Goal: Ask a question

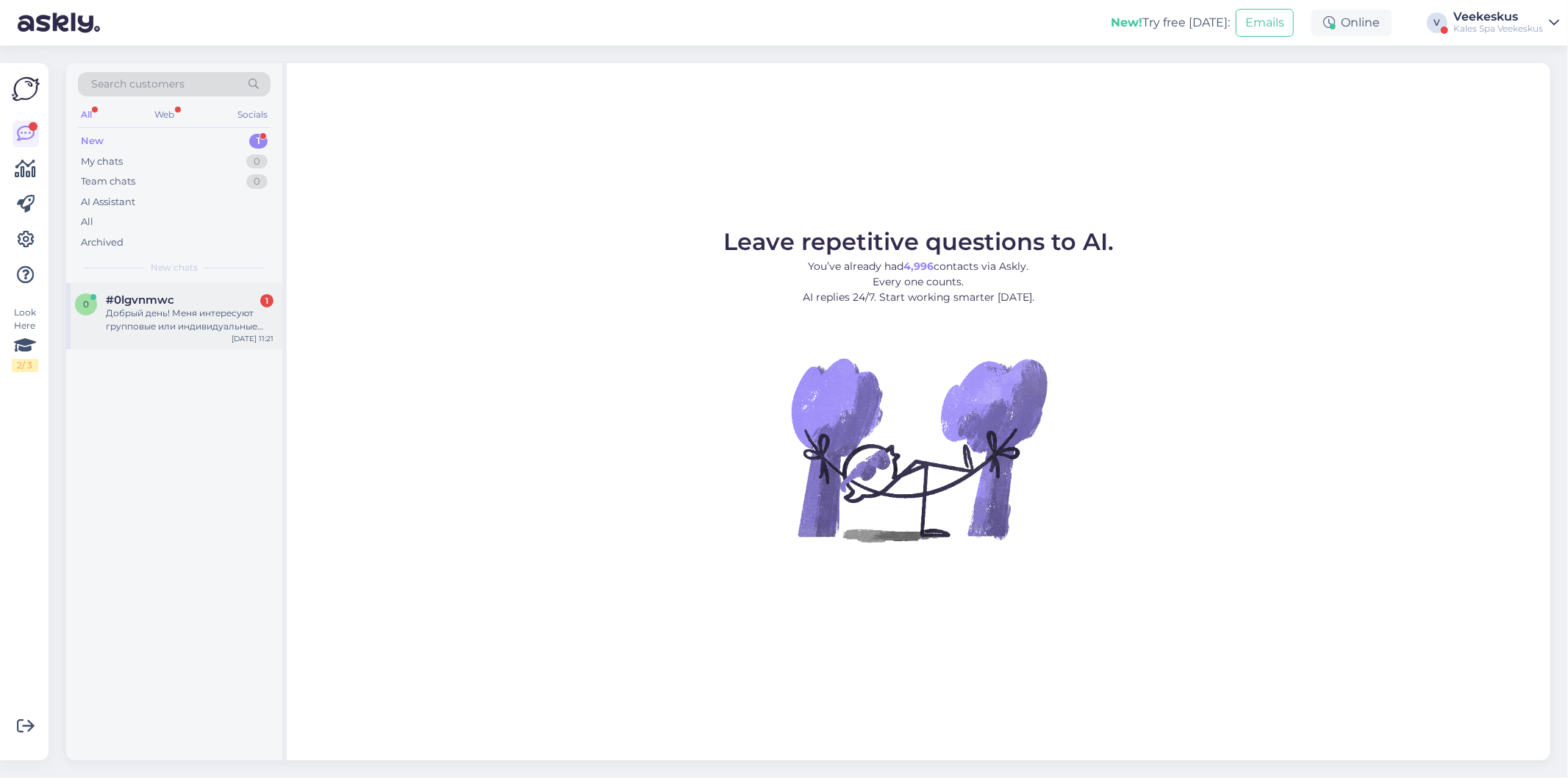
click at [222, 328] on div "Добрый день! Меня интересуют групповые или индивидуальные тренировки по плавани…" at bounding box center [190, 319] width 168 height 27
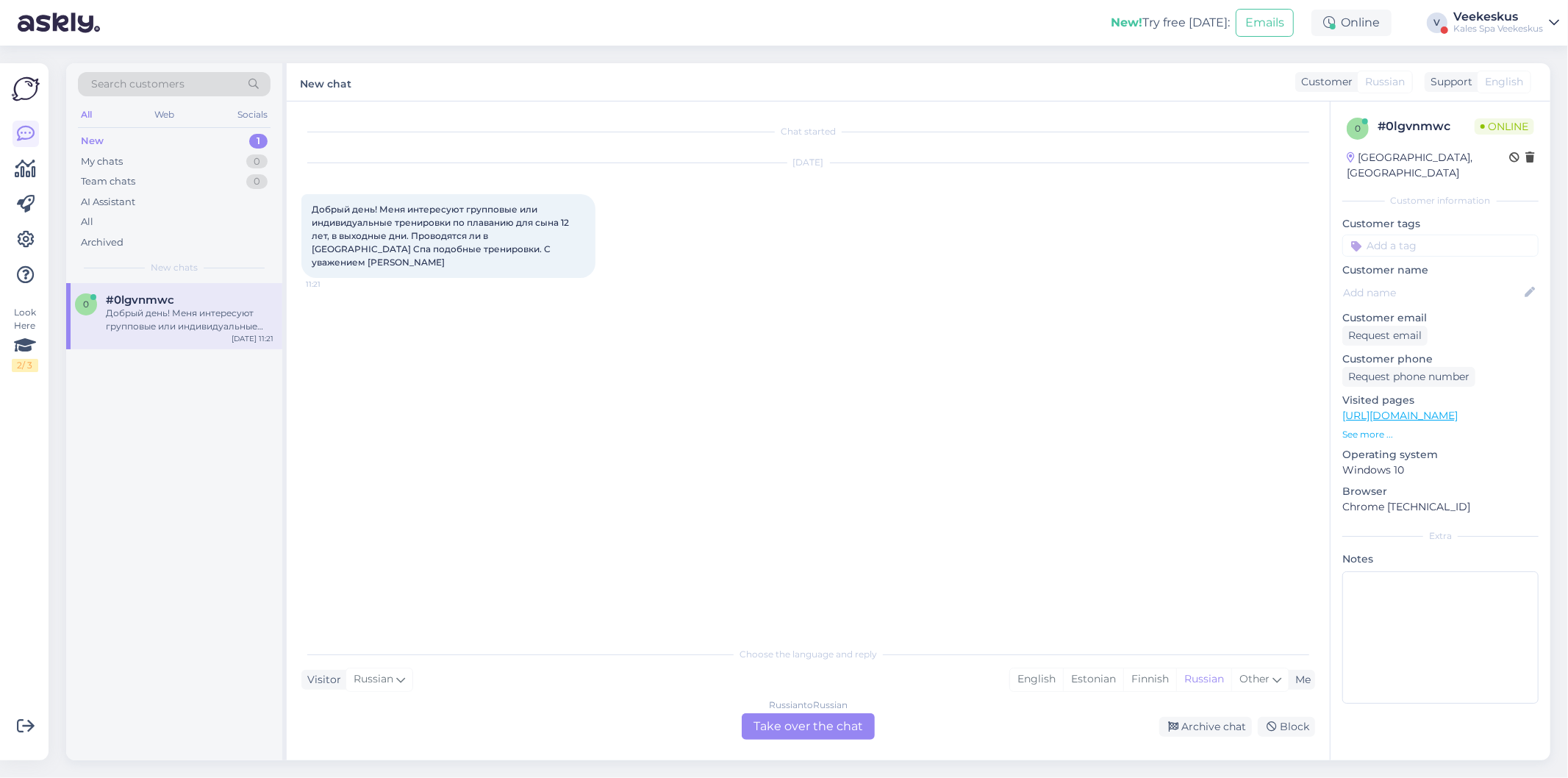
click at [476, 419] on div "Chat started [DATE] Добрый день! Меня интересуют групповые или индивидуальные т…" at bounding box center [815, 371] width 1027 height 509
click at [800, 744] on div "Chat started [DATE] Добрый день! Меня интересуют групповые или индивидуальные т…" at bounding box center [808, 431] width 1043 height 658
click at [795, 722] on div "Russian to Russian Take over the chat" at bounding box center [808, 726] width 133 height 27
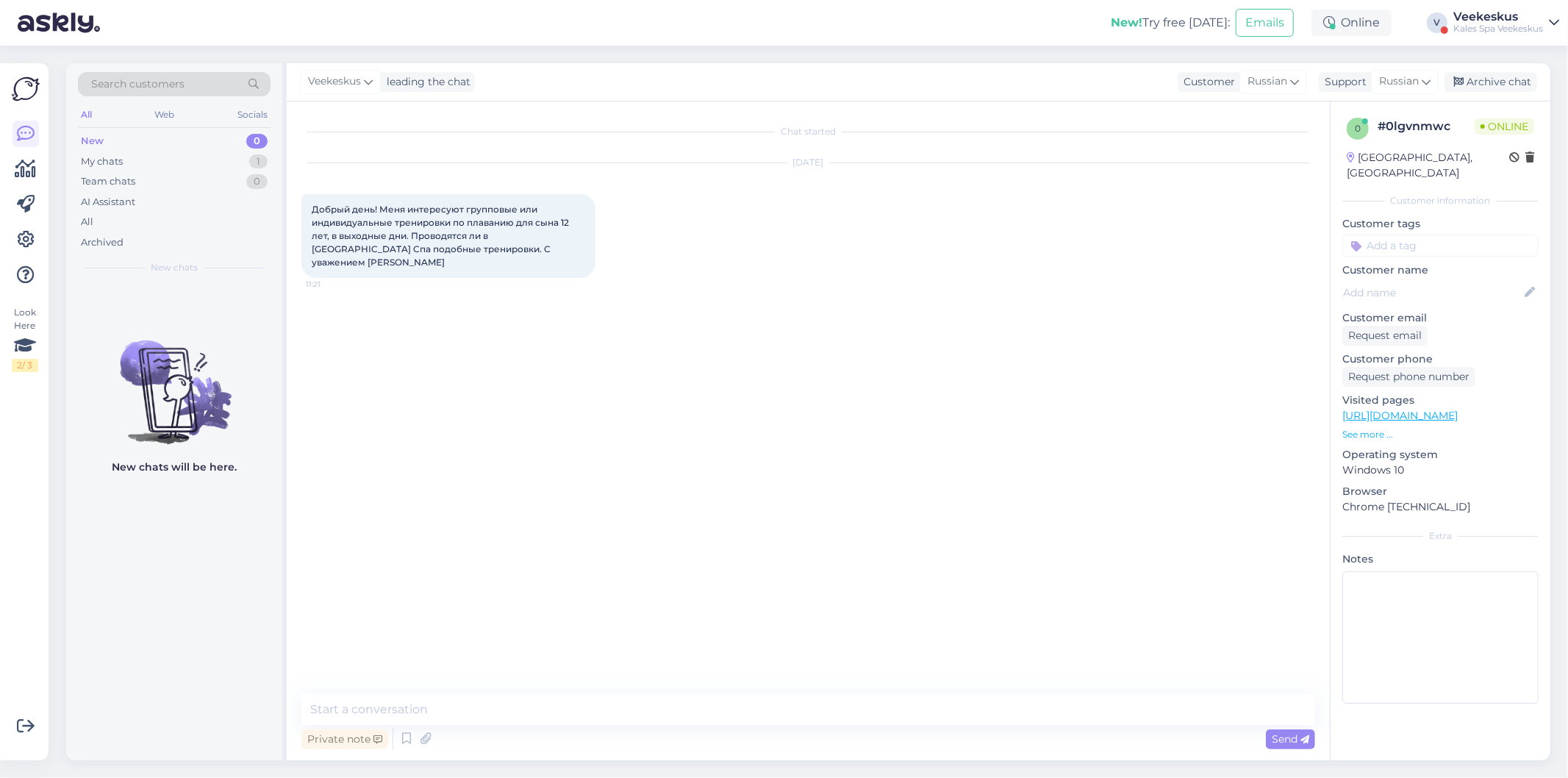
click at [755, 444] on div "Chat started [DATE] Добрый день! Меня интересуют групповые или индивидуальные т…" at bounding box center [815, 398] width 1027 height 564
click at [1390, 81] on span "Russian" at bounding box center [1399, 81] width 40 height 16
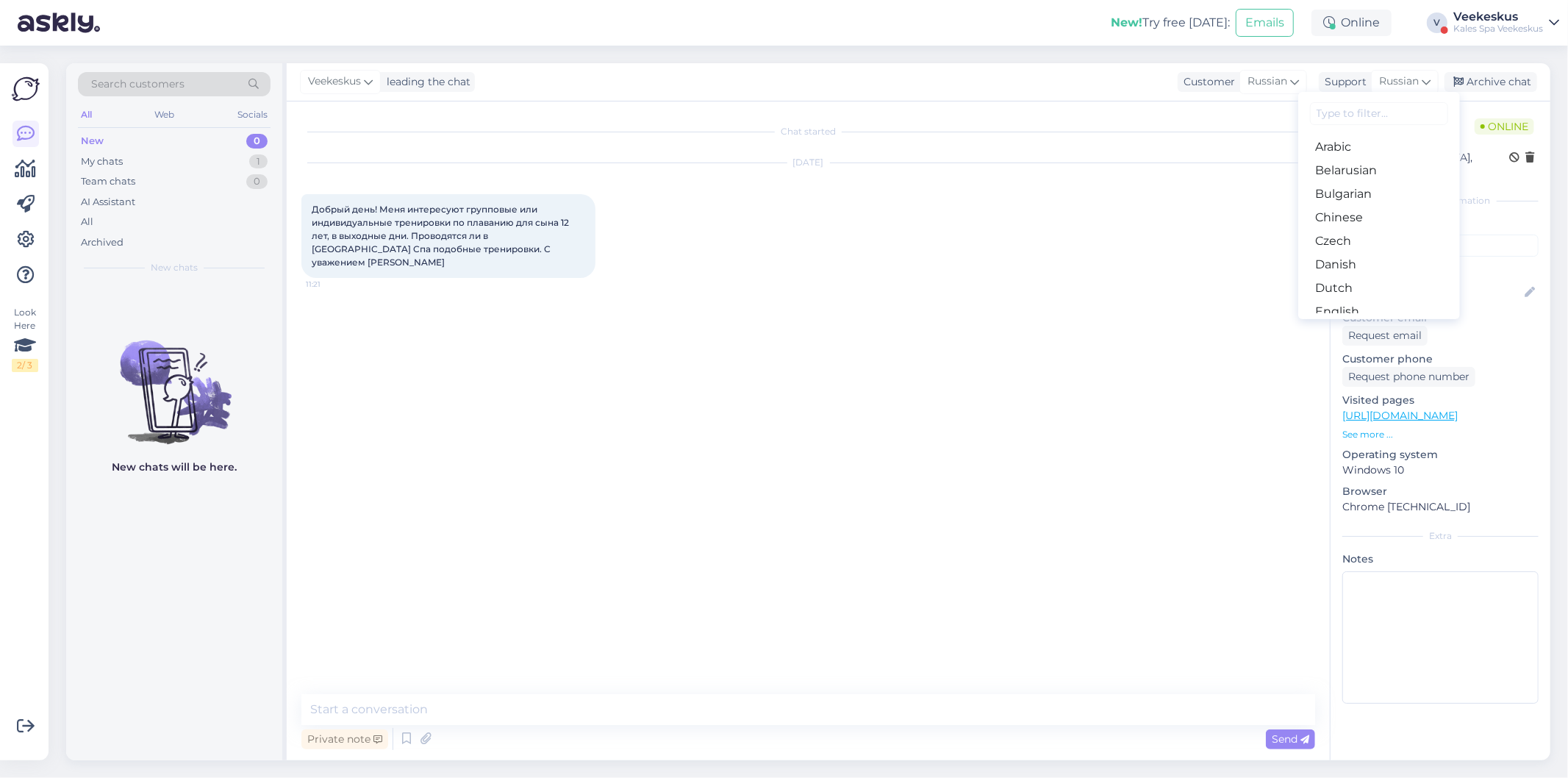
click at [1356, 121] on input at bounding box center [1379, 113] width 138 height 23
type input "es"
click at [1364, 172] on link "Estonian" at bounding box center [1379, 171] width 162 height 24
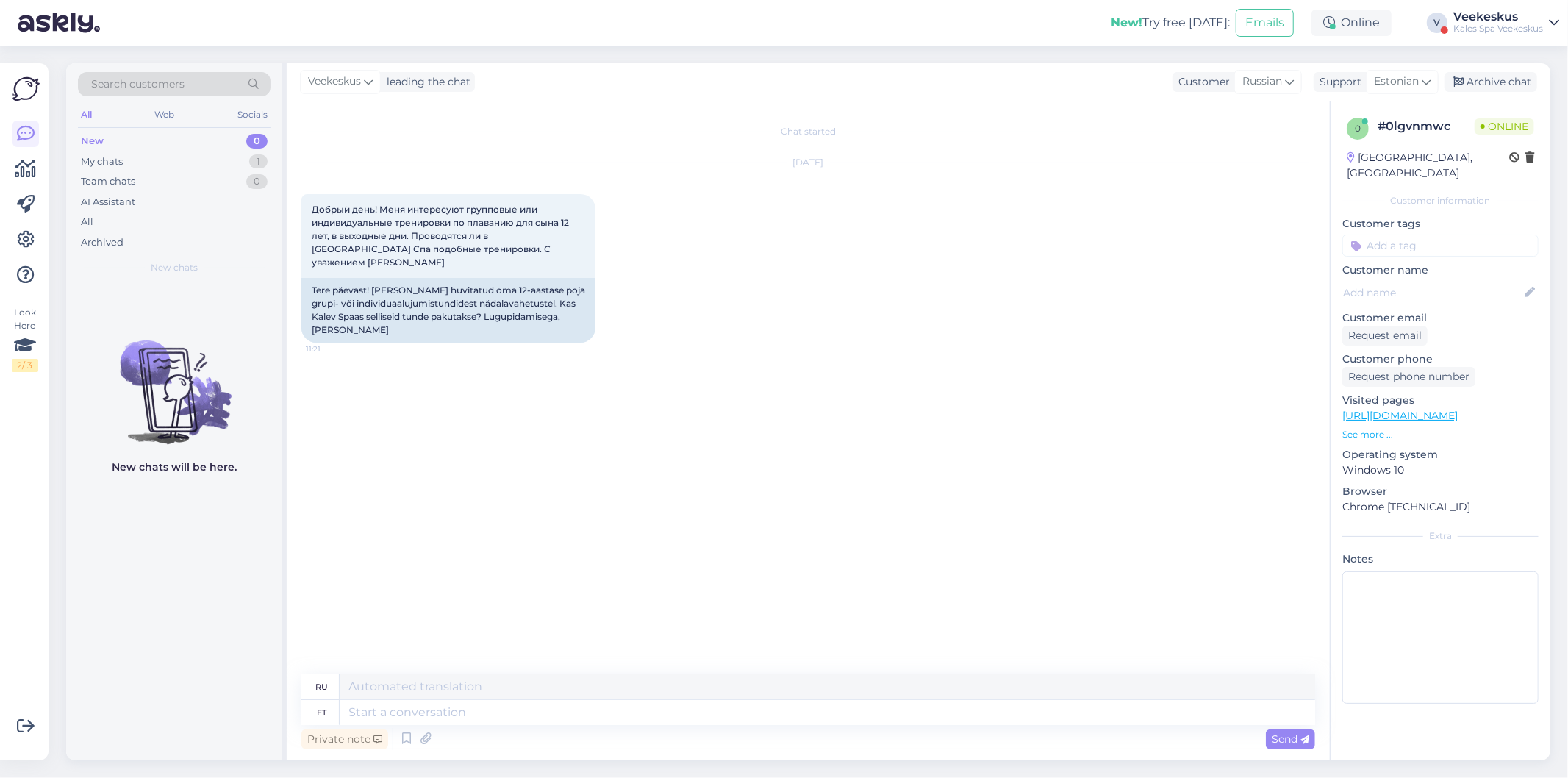
click at [966, 306] on div "[DATE] Добрый день! Меня интересуют групповые или индивидуальные тренировки по …" at bounding box center [809, 253] width 1014 height 212
click at [607, 706] on textarea at bounding box center [828, 712] width 976 height 25
type textarea "Tere!"
type textarea "Привет!"
type textarea "Tere! [GEOGRAPHIC_DATA]"
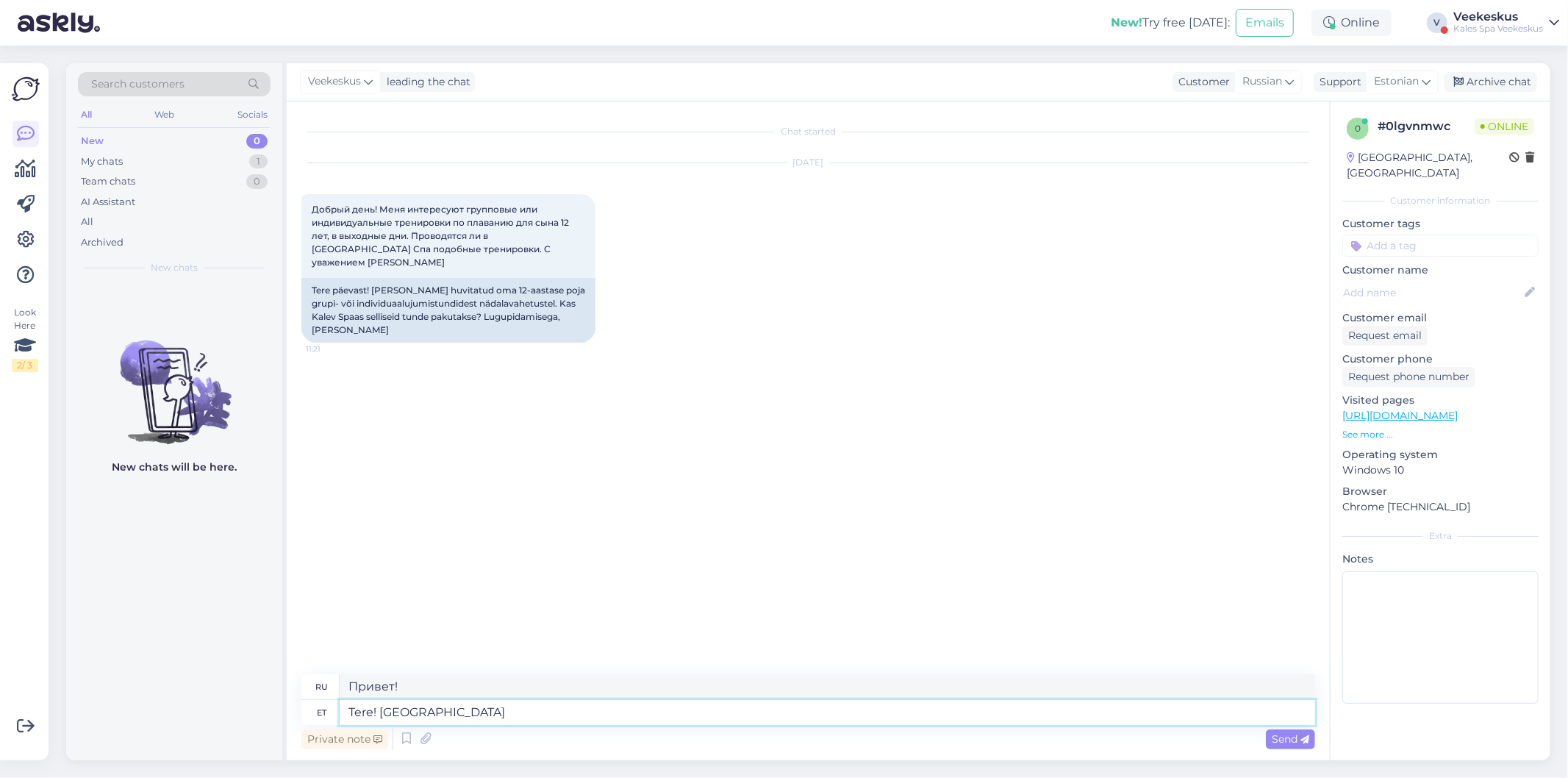
type textarea "Здравствуйте! Пожалуйста."
type textarea "Tere! Palun võtke"
type textarea "Здравствуйте! Пожалуйста, возьмите"
type textarea "Tere! Palun võtke ühendust"
type textarea "Здравствуйте! Свяжитесь с нами."
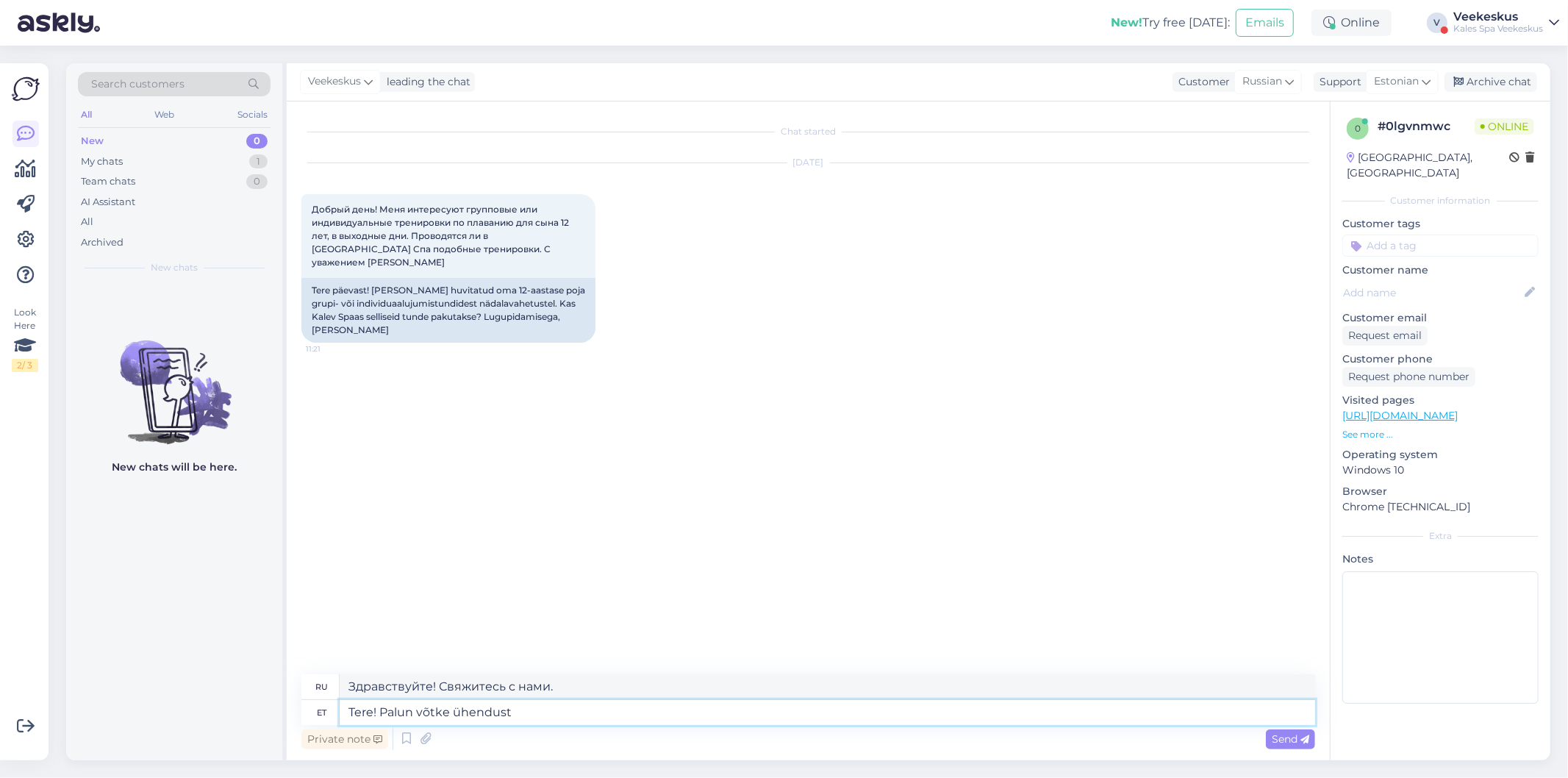
click at [639, 700] on textarea "Tere! Palun võtke ühendust" at bounding box center [828, 712] width 976 height 25
drag, startPoint x: 629, startPoint y: 707, endPoint x: 419, endPoint y: 717, distance: 210.2
click at [419, 717] on textarea "Tere! Palun võtke ühendust" at bounding box center [828, 712] width 976 height 25
type textarea "Tere! [GEOGRAPHIC_DATA]"
type textarea "Здравствуйте! Пожалуйста."
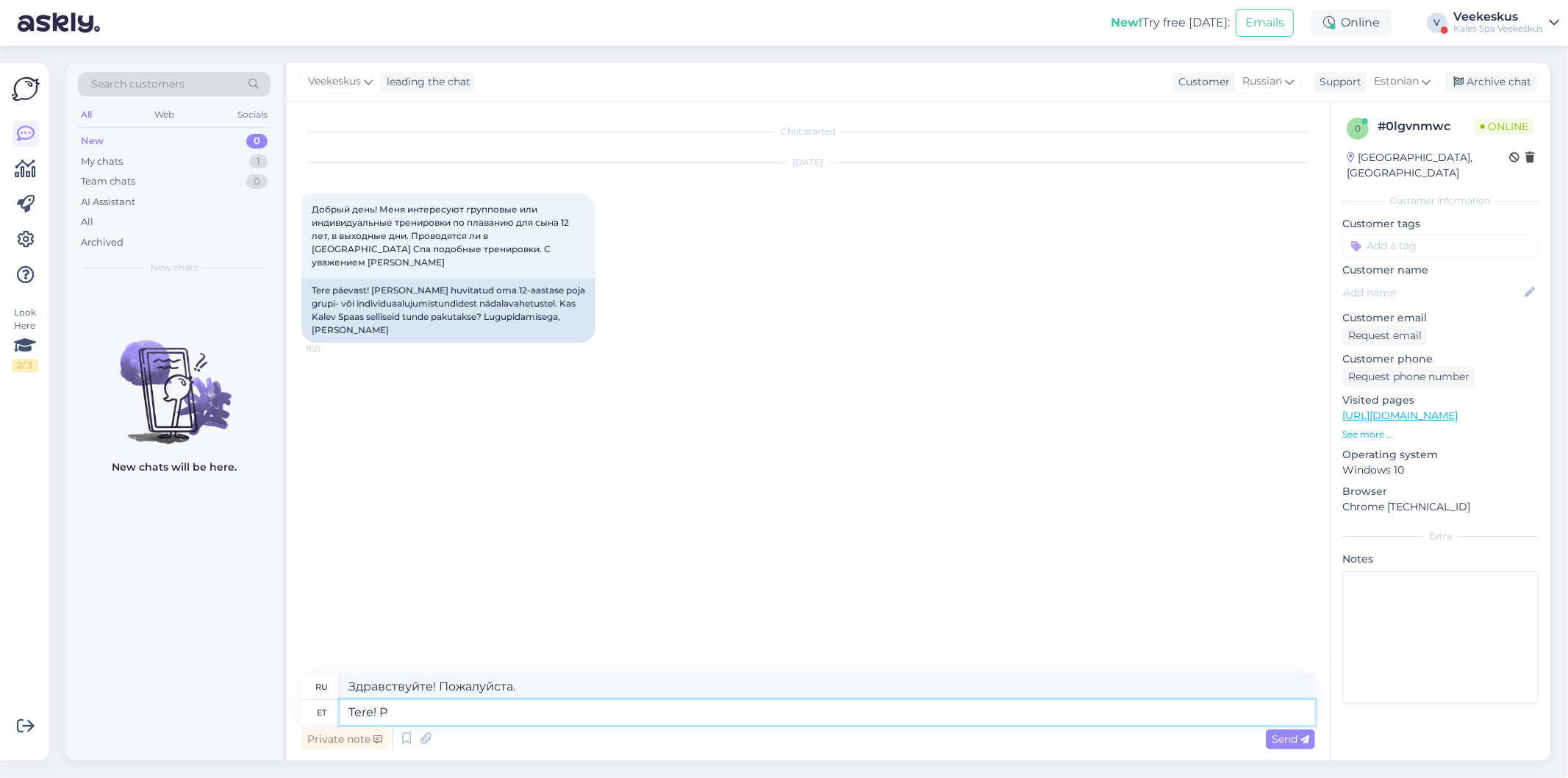
type textarea "Tere!"
type textarea "Привет!"
type textarea "Tere! Ujumistundides o"
type textarea "Привет! На занятиях по плаванию."
type textarea "Tere! Ujumistundides osal"
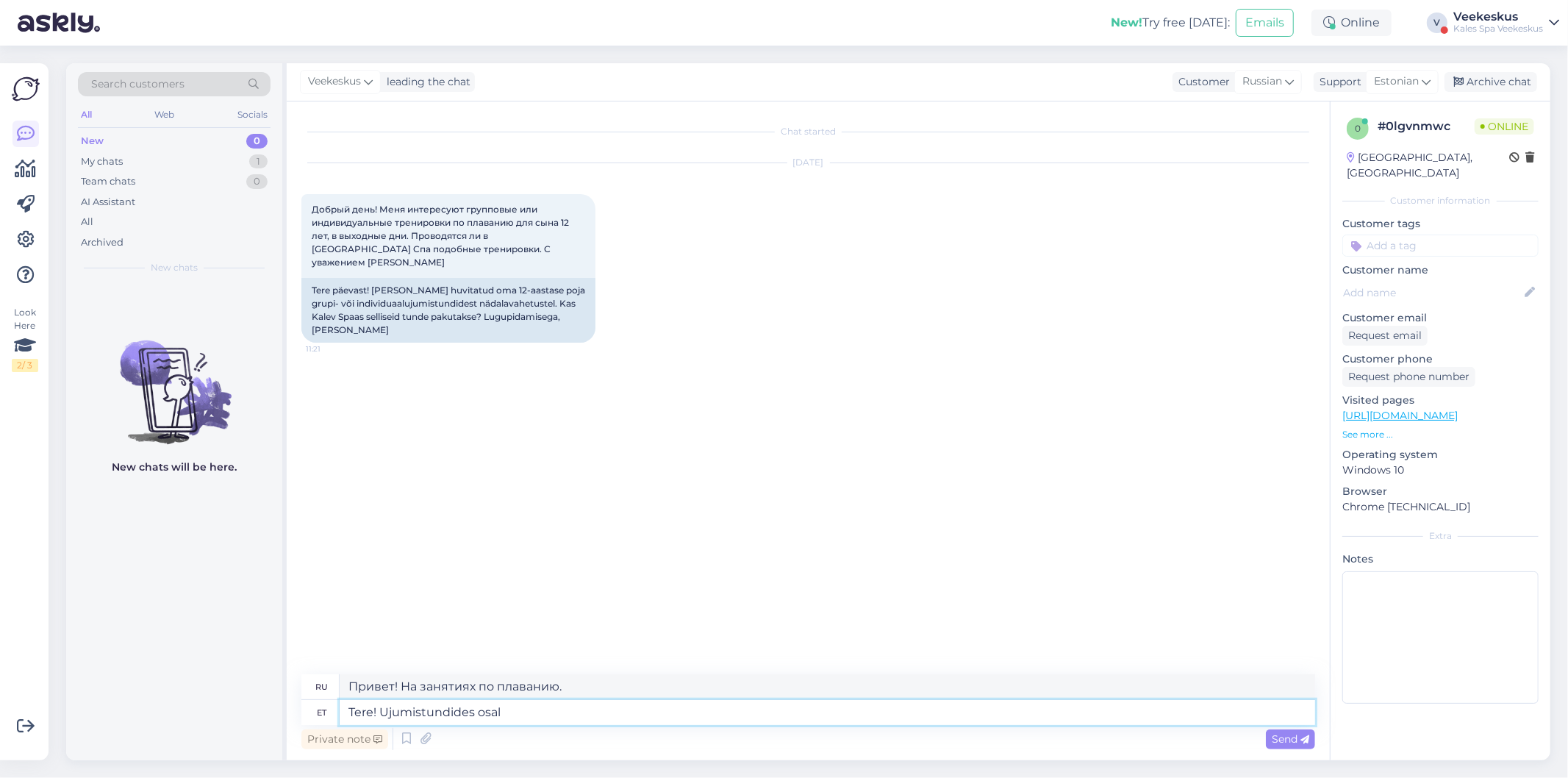
type textarea "Привет! Приходите на занятия по плаванию."
type textarea "Tere! Ujumistundides osalemis"
type textarea "Здравствуйте! Я беру уроки плавания."
type textarea "Tere! Ujumistundides osalemise"
type textarea "Привет! Записываюсь на занятия по плаванию."
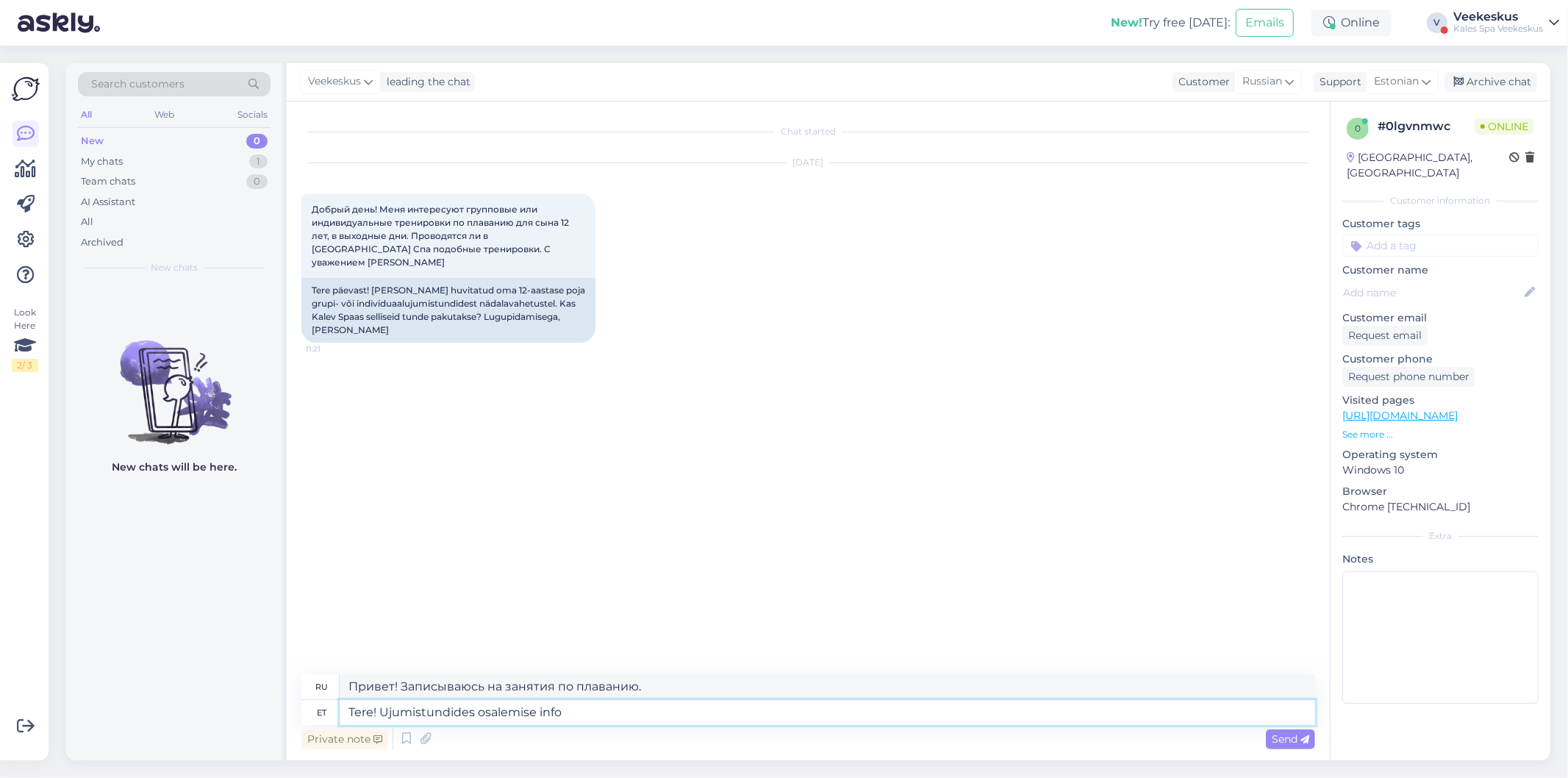
type textarea "Tere! Ujumistundides osalemise info"
type textarea "Здравствуйте! Информация о посещении занятий по плаванию."
type textarea "Tere! Ujumistundides osalemise info saate"
type textarea "Здравствуйте! Информацию о посещении занятий по плаванию можно найти здесь."
type textarea "Tere! Ujumistundides osalemise info saate kirjutades s"
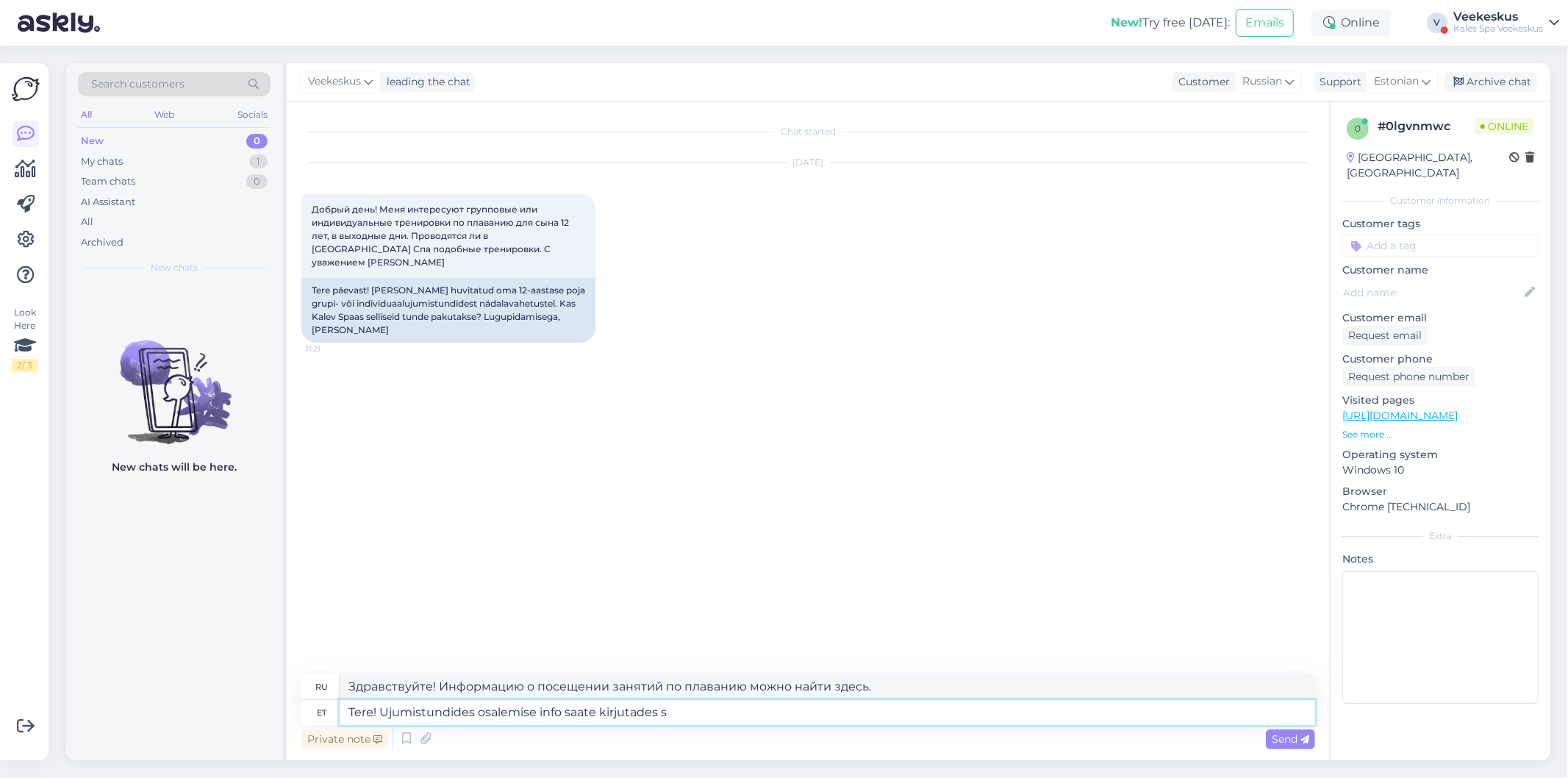
type textarea "Здравствуйте! Информацию о посещении занятий по плаванию можно получить, написа…"
type textarea "Tere! Ujumistundides osalemise info saate kirjutades siia"
type textarea "Здравствуйте! Информацию о посещении занятий по плаванию можно получить, написа…"
type textarea "Tere! Ujumistundides osalemise info saate kirjutades siia ->"
type textarea "Здравствуйте! Информацию о посещении занятий по плаванию можно получить, написа…"
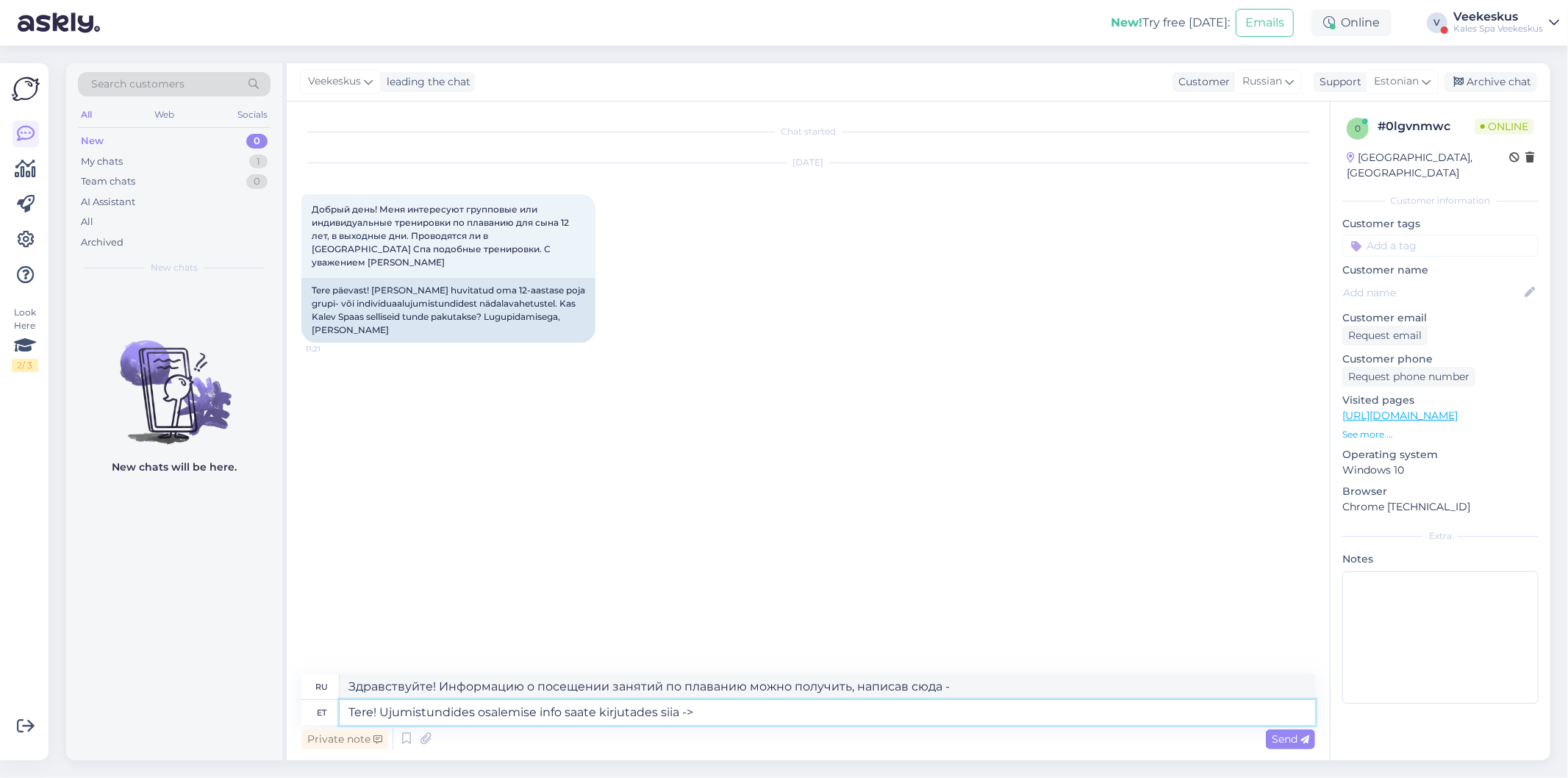
type textarea "Tere! Ujumistundides osalemise info saate kirjutades siia ->"
type textarea "Здравствуйте! Информацию о посещении занятий по плаванию можно получить, написа…"
click at [734, 714] on textarea "Tere! Ujumistundides osalemise info saate kirjutades siia ->" at bounding box center [828, 712] width 976 height 25
paste textarea "[EMAIL_ADDRESS][DOMAIN_NAME]"
type textarea "Tere! Ujumistundides osalemise info saate kirjutades siia -> [EMAIL_ADDRESS][DO…"
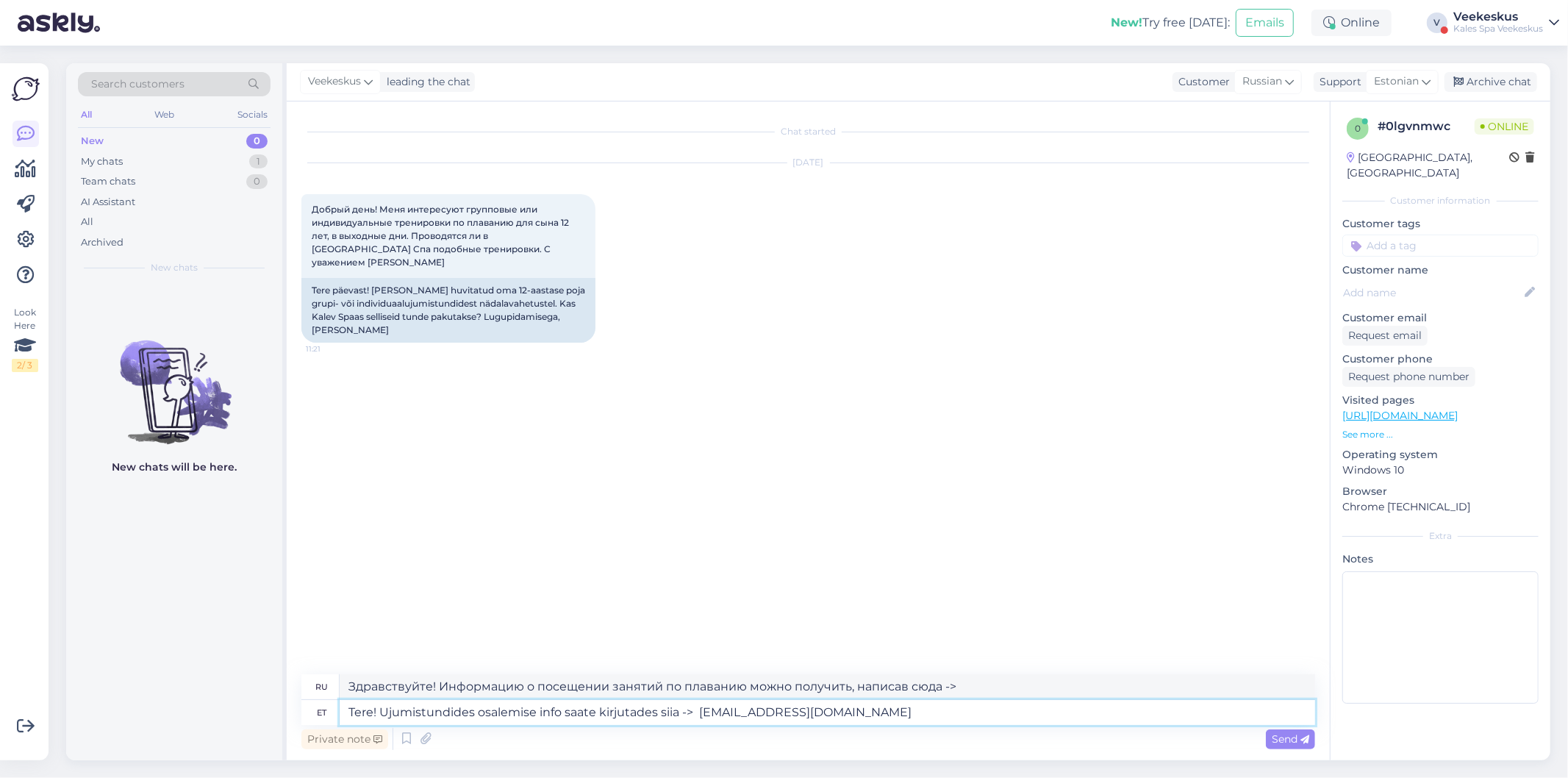
type textarea "Здравствуйте! Информацию о посещении занятий по плаванию можно получить, написа…"
click at [981, 710] on textarea "Tere! Ujumistundides osalemise info saate kirjutades siia -> [EMAIL_ADDRESS][DO…" at bounding box center [828, 712] width 976 height 25
type textarea "Tere! Ujumistundides osalemise info saate kirjutades siia -> [EMAIL_ADDRESS][DO…"
click at [1272, 734] on span "Send" at bounding box center [1291, 738] width 38 height 13
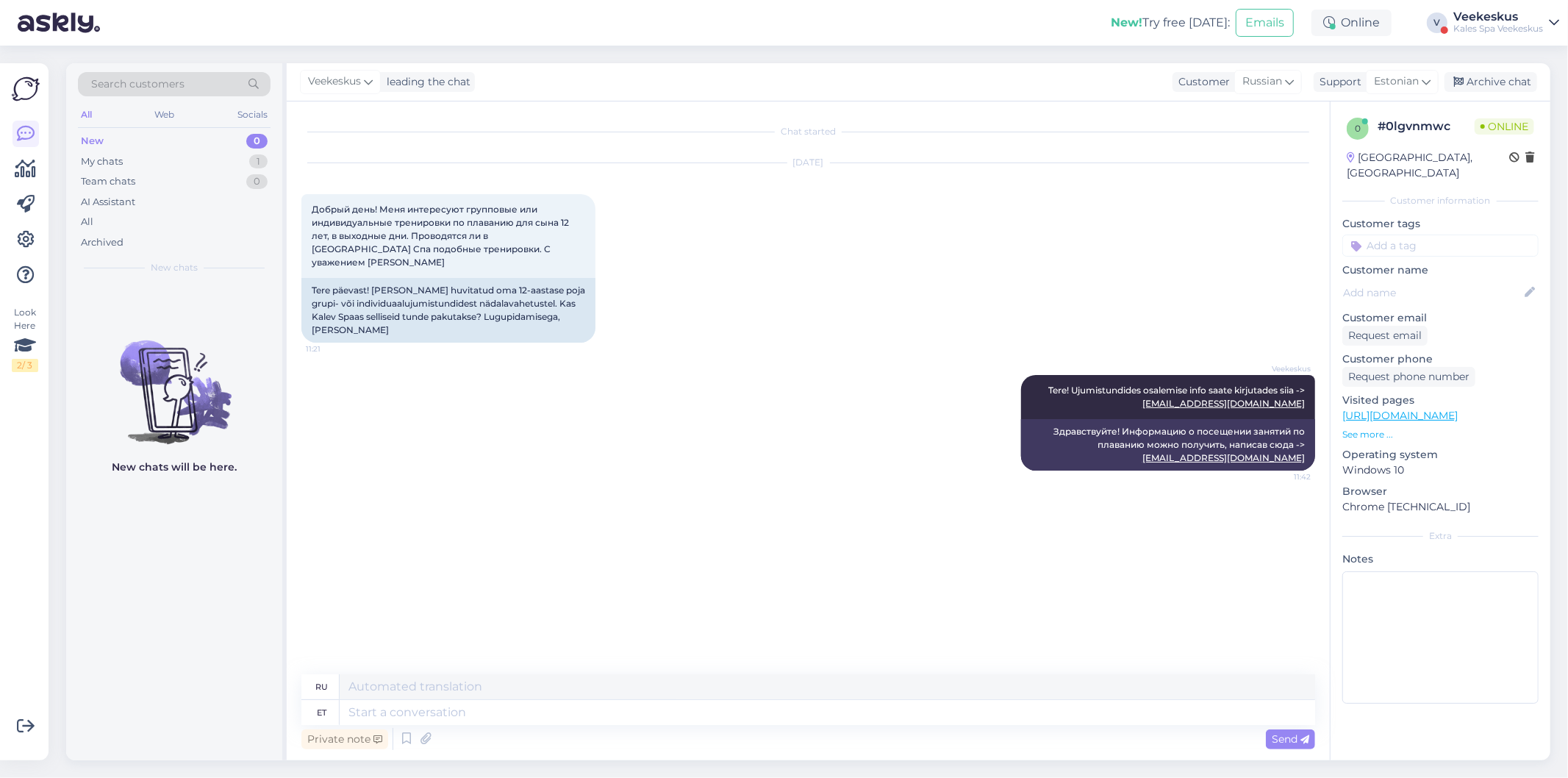
drag, startPoint x: 1298, startPoint y: 200, endPoint x: 1422, endPoint y: 124, distance: 145.4
click at [1297, 200] on div "[DATE] Добрый день! Меня интересуют групповые или индивидуальные тренировки по …" at bounding box center [809, 253] width 1014 height 212
click at [1519, 81] on div "Archive chat" at bounding box center [1491, 82] width 93 height 20
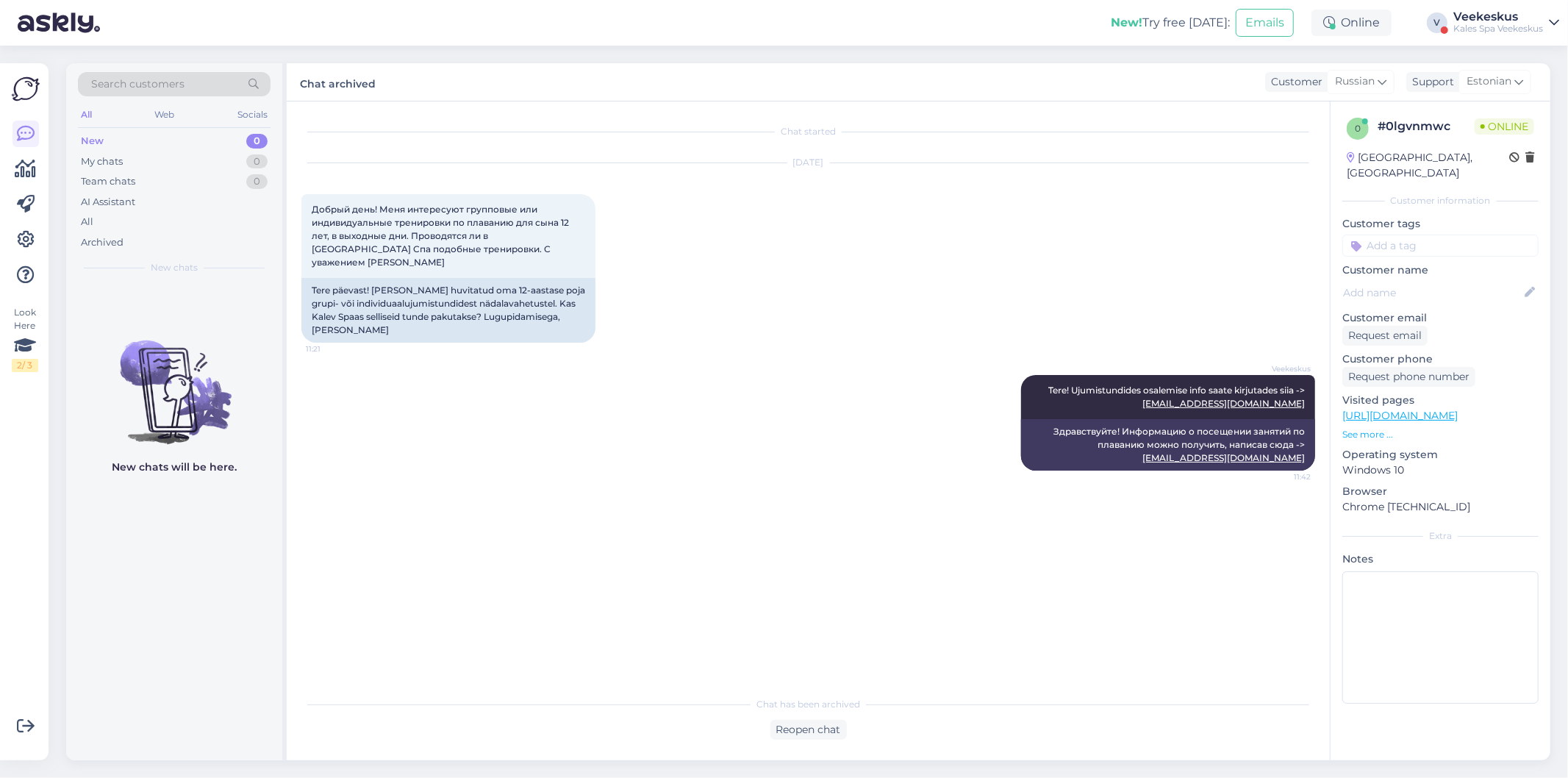
click at [865, 452] on div "Veekeskus Tere! Ujumistundides osalemise info saate kirjutades siia -> [EMAIL_A…" at bounding box center [809, 422] width 1014 height 128
